Goal: Task Accomplishment & Management: Use online tool/utility

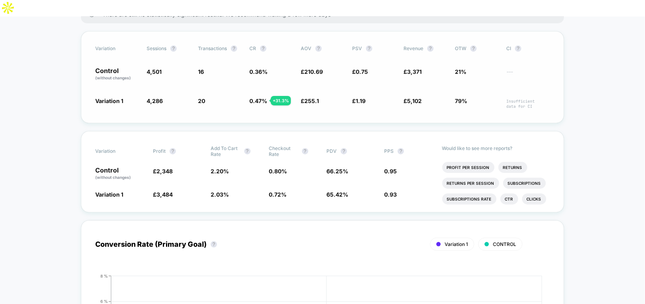
scroll to position [161, 0]
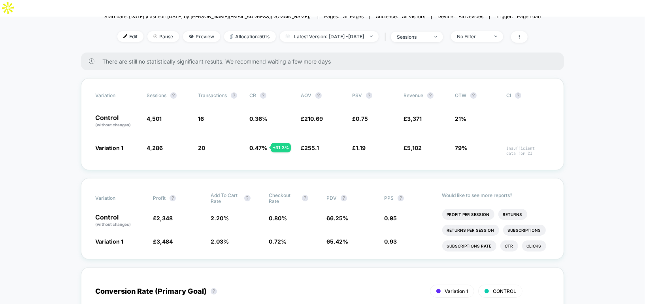
scroll to position [0, 0]
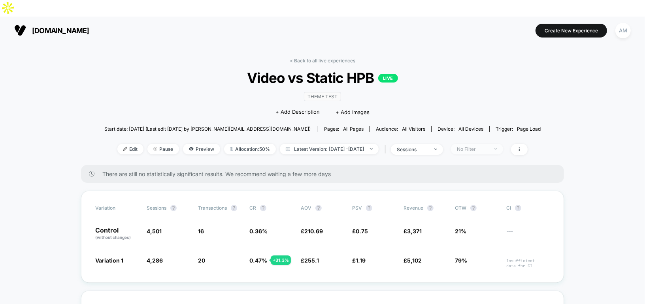
click at [489, 146] on div "No Filter" at bounding box center [473, 149] width 32 height 6
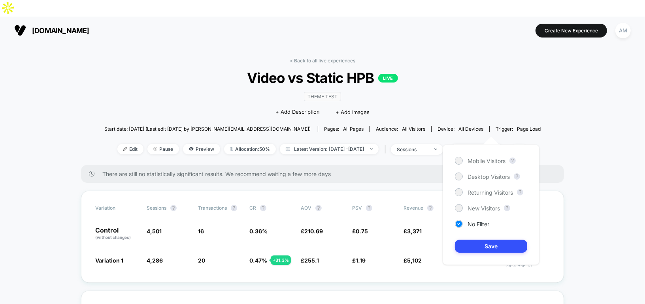
click at [528, 144] on span at bounding box center [519, 149] width 17 height 11
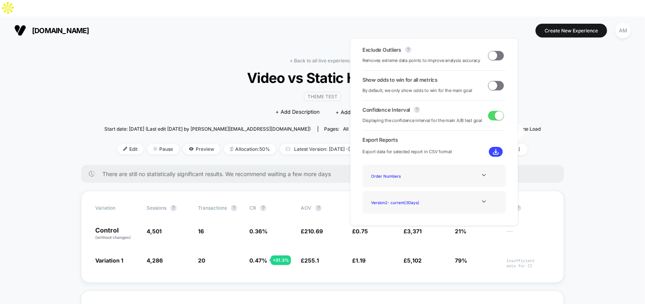
click at [535, 100] on div "< Back to all live experiences Video vs Static HPB LIVE Theme Test Click to edi…" at bounding box center [322, 112] width 437 height 108
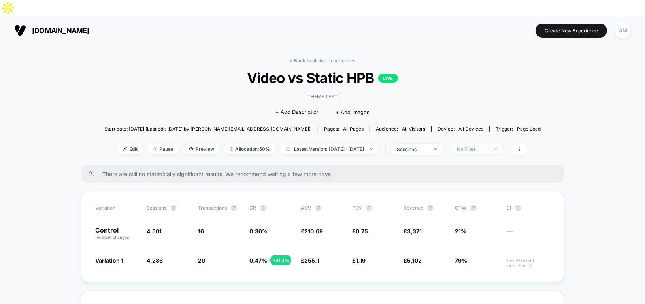
click at [481, 146] on div "No Filter" at bounding box center [473, 149] width 32 height 6
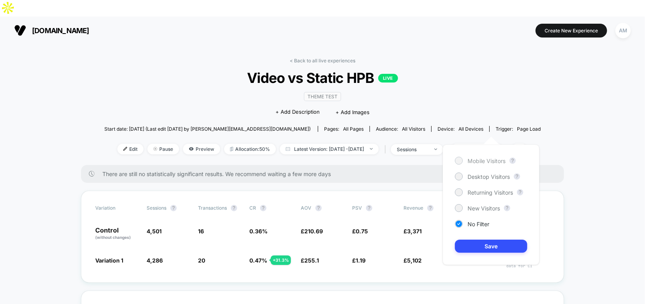
click at [483, 158] on span "Mobile Visitors" at bounding box center [487, 161] width 38 height 7
click at [491, 242] on button "Save" at bounding box center [491, 246] width 72 height 13
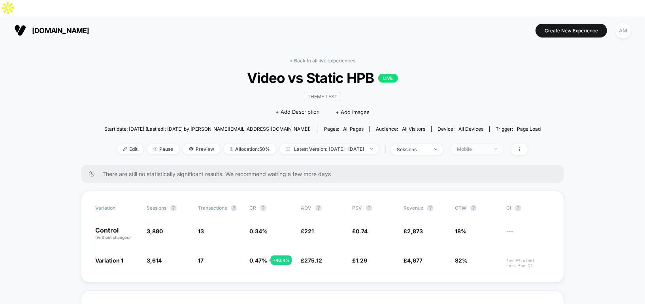
click at [489, 146] on div "Mobile" at bounding box center [473, 149] width 32 height 6
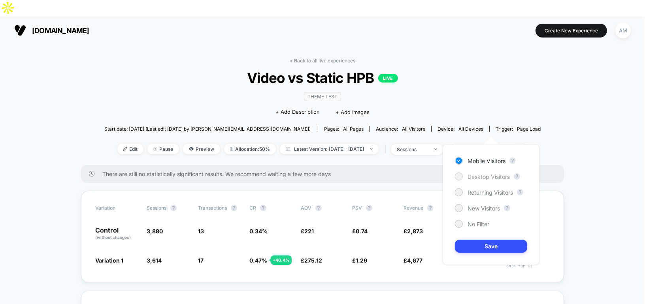
click at [477, 175] on span "Desktop Visitors" at bounding box center [489, 177] width 42 height 7
click at [474, 244] on button "Save" at bounding box center [491, 246] width 72 height 13
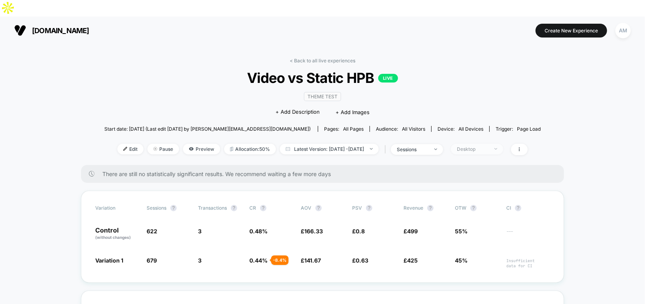
click at [503, 144] on span "Desktop" at bounding box center [477, 149] width 52 height 11
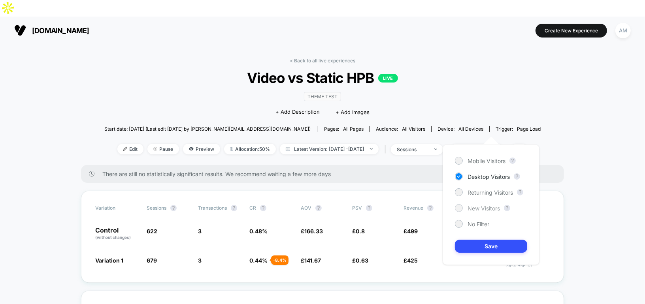
click at [487, 212] on div "New Visitors" at bounding box center [477, 208] width 45 height 8
click at [486, 250] on button "Save" at bounding box center [491, 246] width 72 height 13
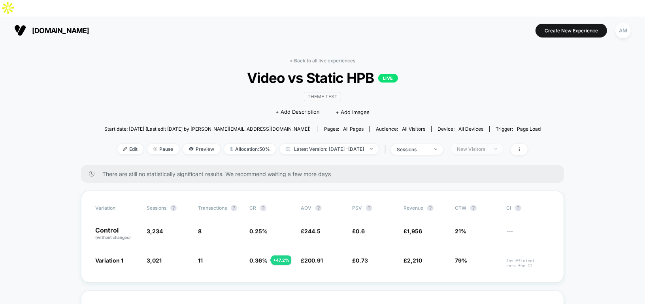
click at [489, 146] on div "New Visitors" at bounding box center [473, 149] width 32 height 6
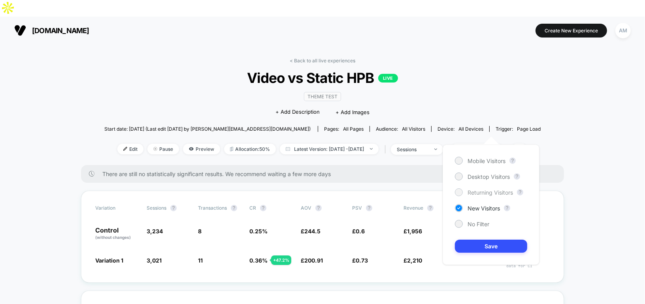
click at [478, 192] on span "Returning Visitors" at bounding box center [490, 192] width 45 height 7
click at [483, 244] on button "Save" at bounding box center [491, 246] width 72 height 13
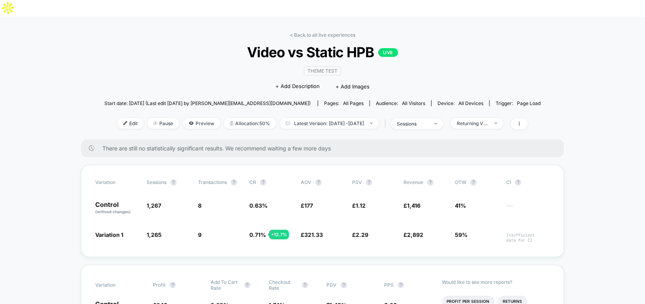
scroll to position [30, 0]
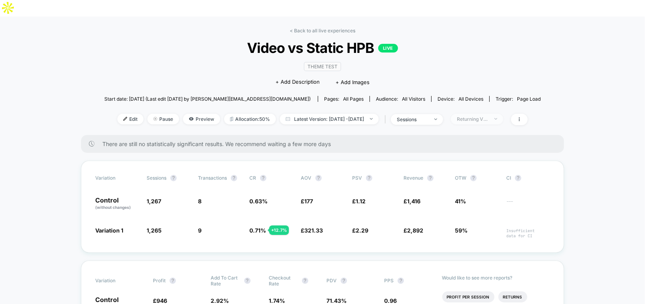
click at [484, 116] on div "Returning Visitors" at bounding box center [473, 119] width 32 height 6
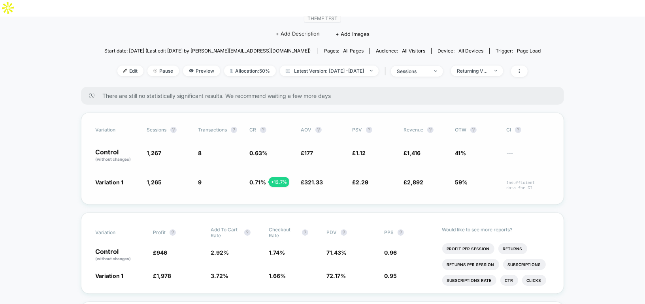
scroll to position [79, 0]
click at [493, 65] on span "Returning Visitors" at bounding box center [477, 70] width 52 height 11
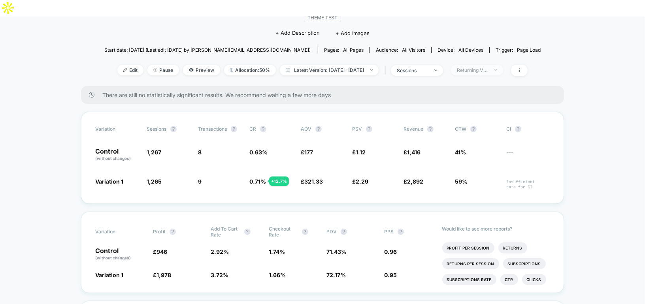
click at [500, 65] on span "Returning Visitors" at bounding box center [477, 70] width 52 height 11
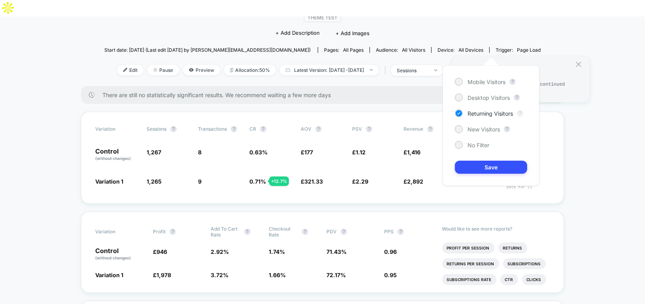
click at [520, 113] on button "?" at bounding box center [520, 113] width 6 height 6
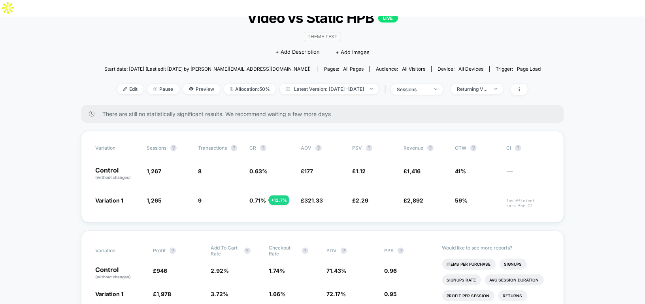
scroll to position [62, 0]
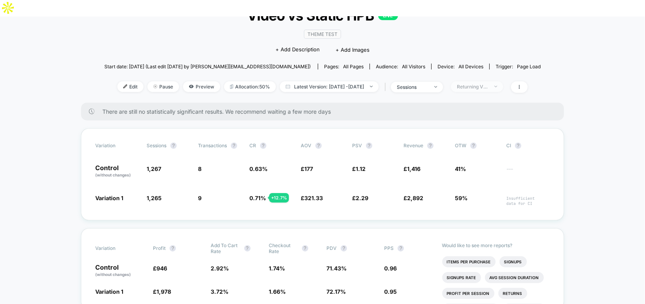
click at [483, 84] on div "Returning Visitors" at bounding box center [473, 87] width 32 height 6
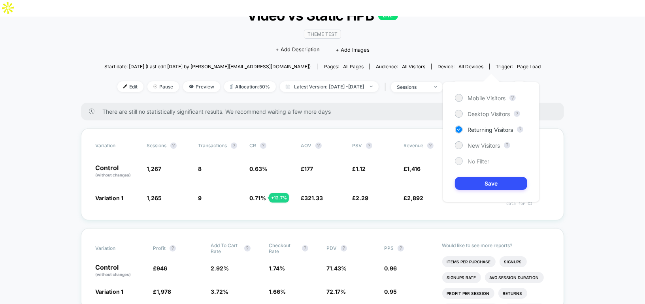
click at [466, 163] on div "No Filter" at bounding box center [472, 161] width 34 height 8
click at [478, 177] on button "Save" at bounding box center [491, 183] width 72 height 13
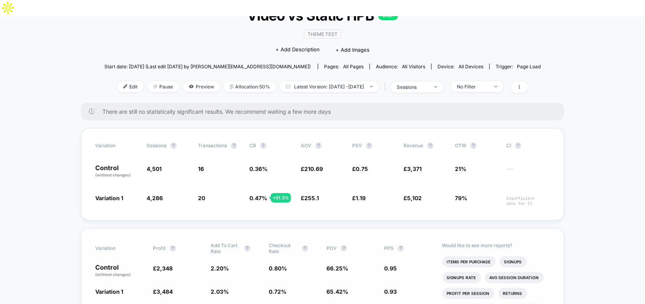
scroll to position [65, 0]
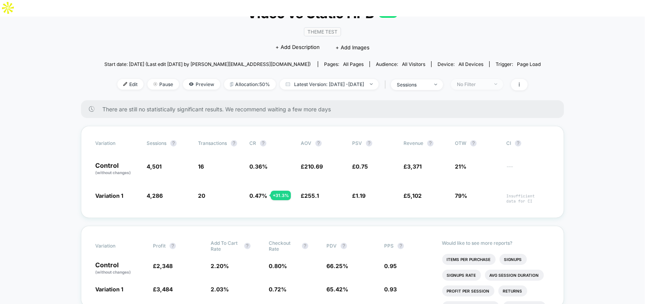
click at [478, 79] on span "No Filter" at bounding box center [477, 84] width 52 height 11
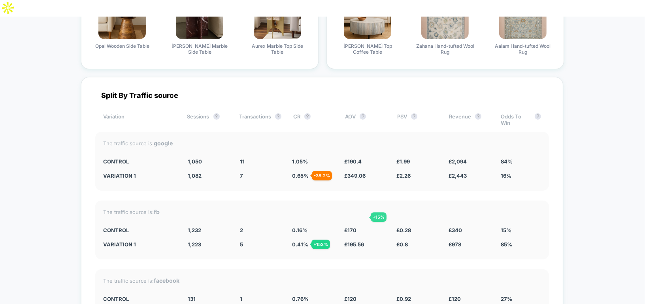
scroll to position [2030, 0]
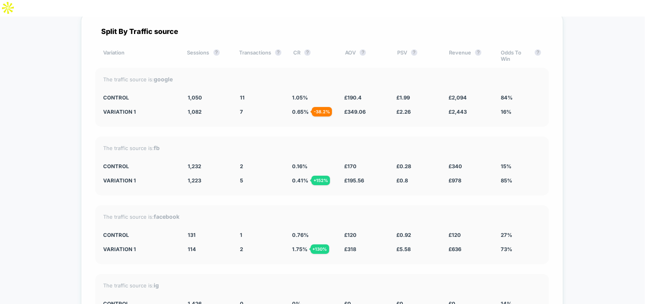
drag, startPoint x: 114, startPoint y: 55, endPoint x: 182, endPoint y: 56, distance: 68.0
click at [183, 76] on div "The traffic source is: google" at bounding box center [322, 79] width 438 height 7
click at [300, 109] on span "0.65 % - 38.2 %" at bounding box center [300, 112] width 17 height 6
click at [294, 94] on span "1.05 %" at bounding box center [300, 97] width 16 height 6
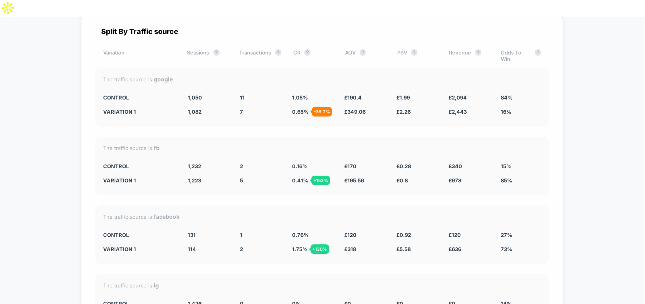
click at [294, 94] on span "1.05 %" at bounding box center [300, 97] width 16 height 6
drag, startPoint x: 102, startPoint y: 76, endPoint x: 127, endPoint y: 76, distance: 25.3
click at [128, 76] on div "The traffic source is: google CONTROL 1,050 11 1.05 % £ 190.4 £ 1.99 £ 2,094 84…" at bounding box center [322, 97] width 454 height 59
click at [117, 94] on div "CONTROL" at bounding box center [139, 97] width 73 height 6
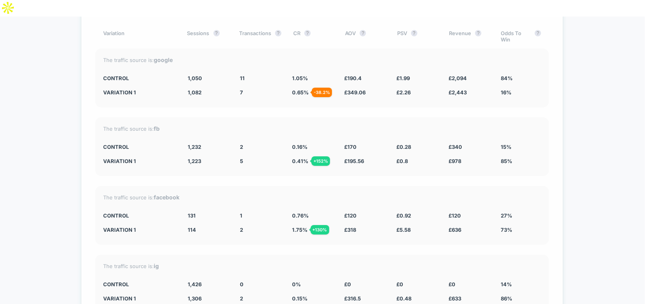
scroll to position [2054, 0]
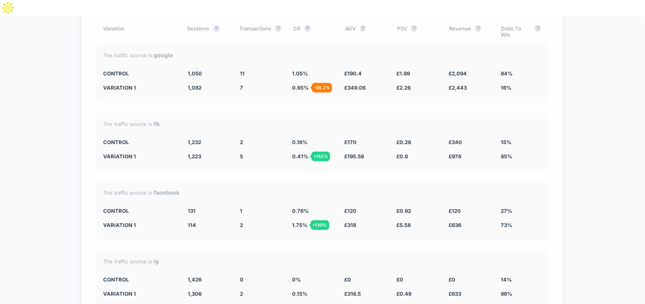
drag, startPoint x: 293, startPoint y: 49, endPoint x: 305, endPoint y: 64, distance: 18.8
click at [305, 63] on div "The traffic source is: google CONTROL 1,050 11 1.05 % £ 190.4 £ 1.99 £ 2,094 84…" at bounding box center [322, 73] width 454 height 59
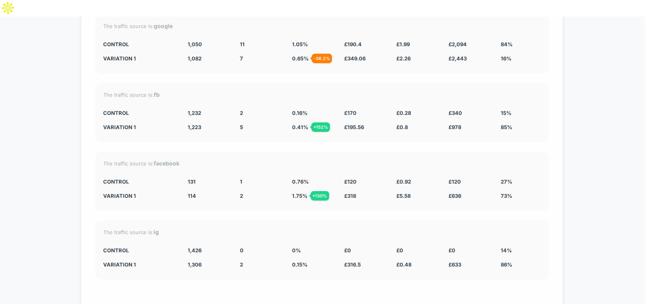
scroll to position [2094, 0]
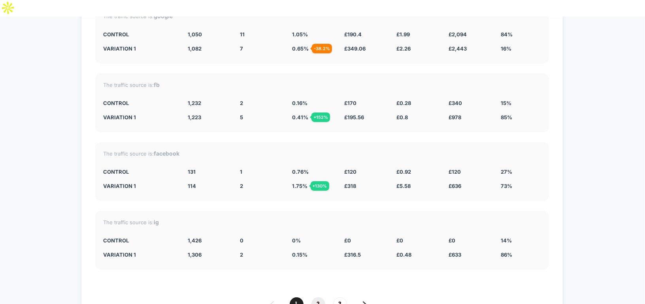
click at [319, 298] on span "2" at bounding box center [319, 305] width 14 height 14
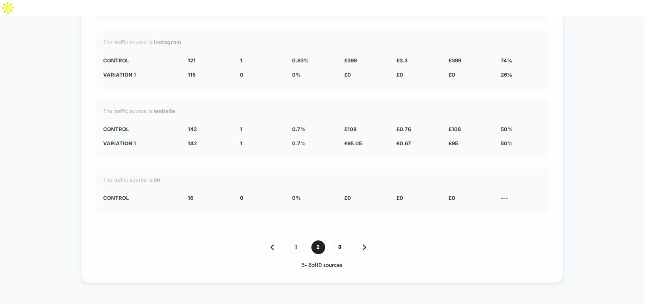
scroll to position [2137, 0]
click at [338, 240] on span "3" at bounding box center [340, 247] width 14 height 14
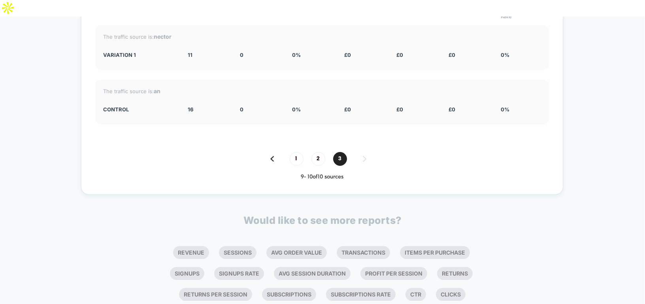
scroll to position [1967, 0]
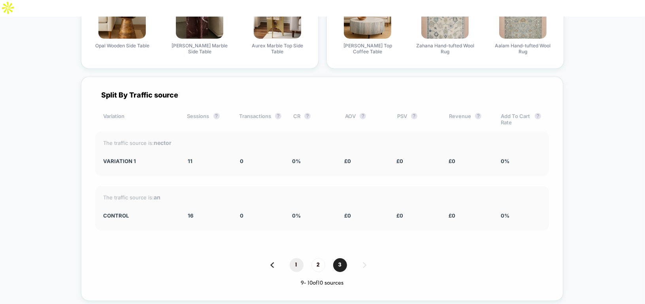
click at [293, 259] on span "1" at bounding box center [297, 266] width 14 height 14
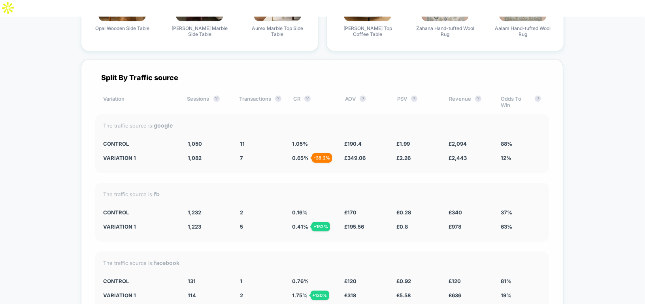
scroll to position [1990, 0]
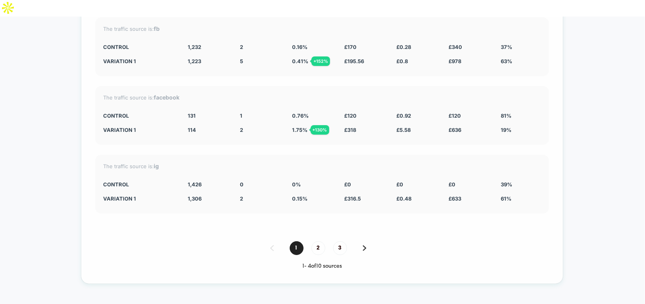
scroll to position [2150, 0]
click at [318, 241] on span "2" at bounding box center [319, 248] width 14 height 14
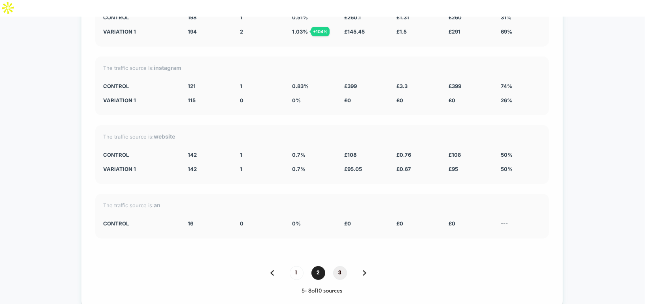
click at [340, 266] on span "3" at bounding box center [340, 273] width 14 height 14
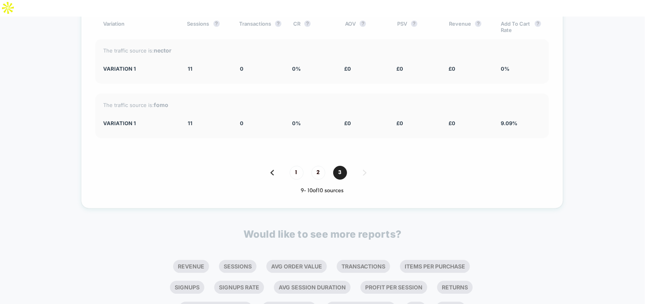
scroll to position [2073, 0]
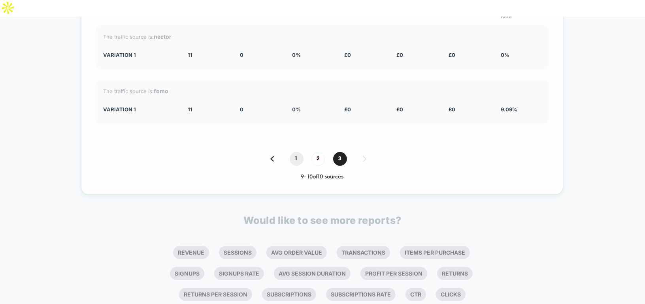
click at [294, 152] on span "1" at bounding box center [297, 159] width 14 height 14
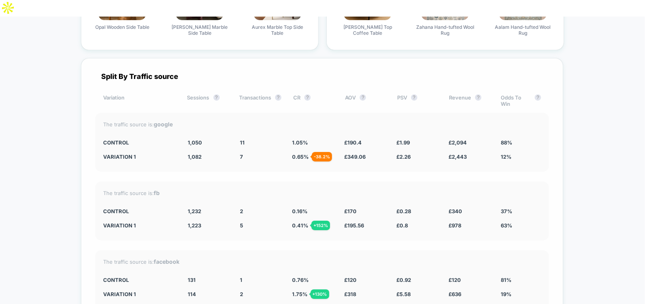
scroll to position [1994, 0]
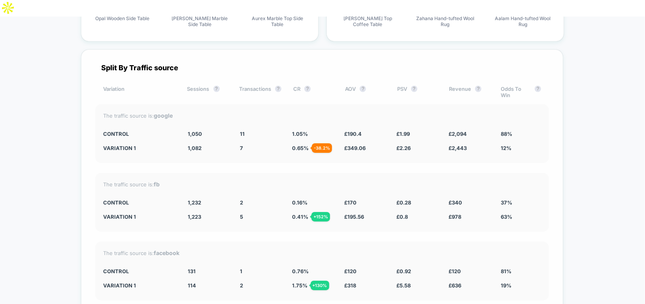
click at [292, 144] on div "Split By Traffic source Variation Sessions ? Transactions ? CR ? AOV ? PSV ? Re…" at bounding box center [322, 244] width 482 height 391
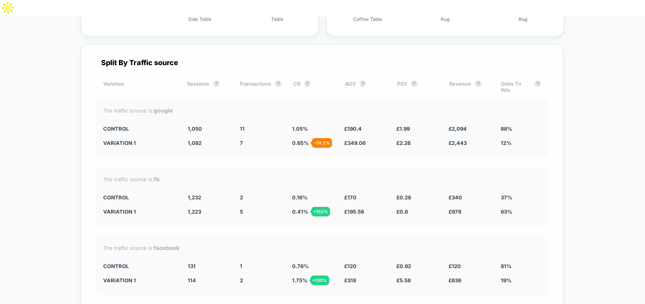
scroll to position [2000, 0]
